Goal: Find contact information: Find contact information

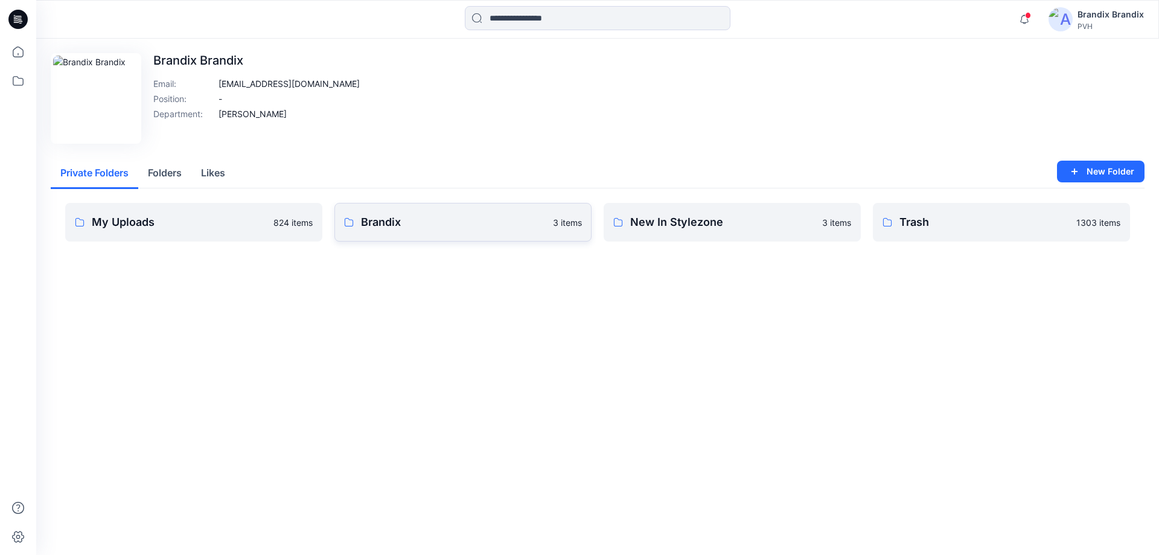
click at [372, 220] on p "Brandix" at bounding box center [453, 222] width 185 height 17
click at [171, 171] on button "Folders" at bounding box center [164, 173] width 53 height 31
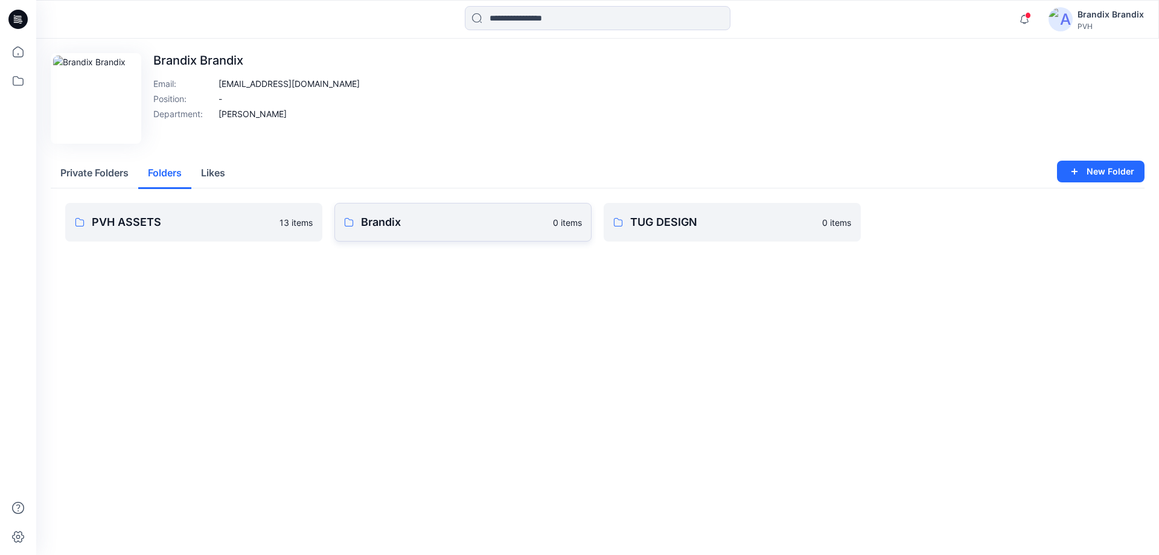
click at [460, 232] on link "Brandix 0 items" at bounding box center [462, 222] width 257 height 39
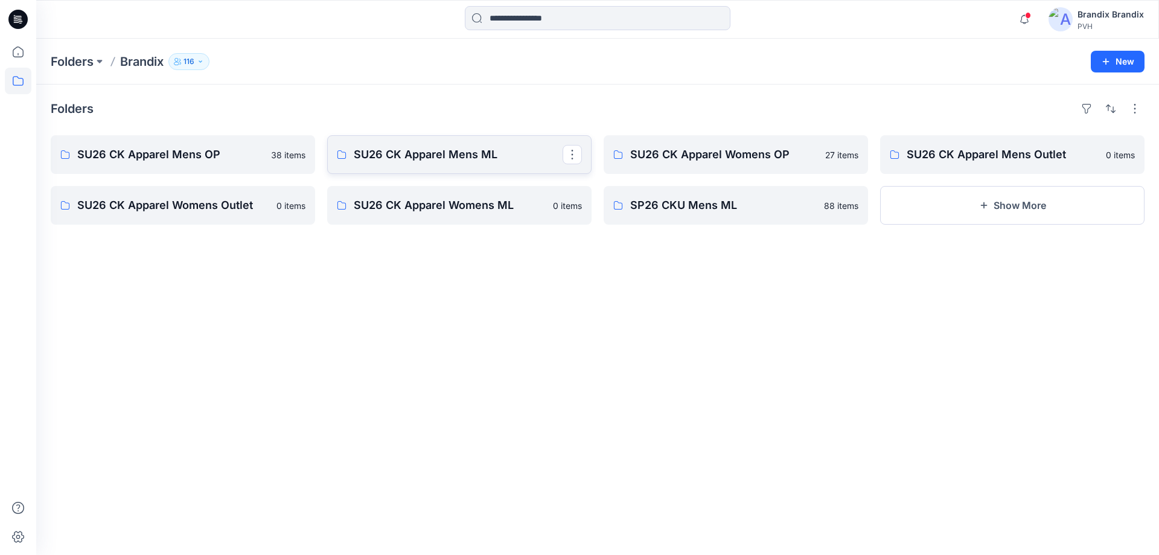
click at [416, 168] on link "SU26 CK Apparel Mens ML" at bounding box center [459, 154] width 264 height 39
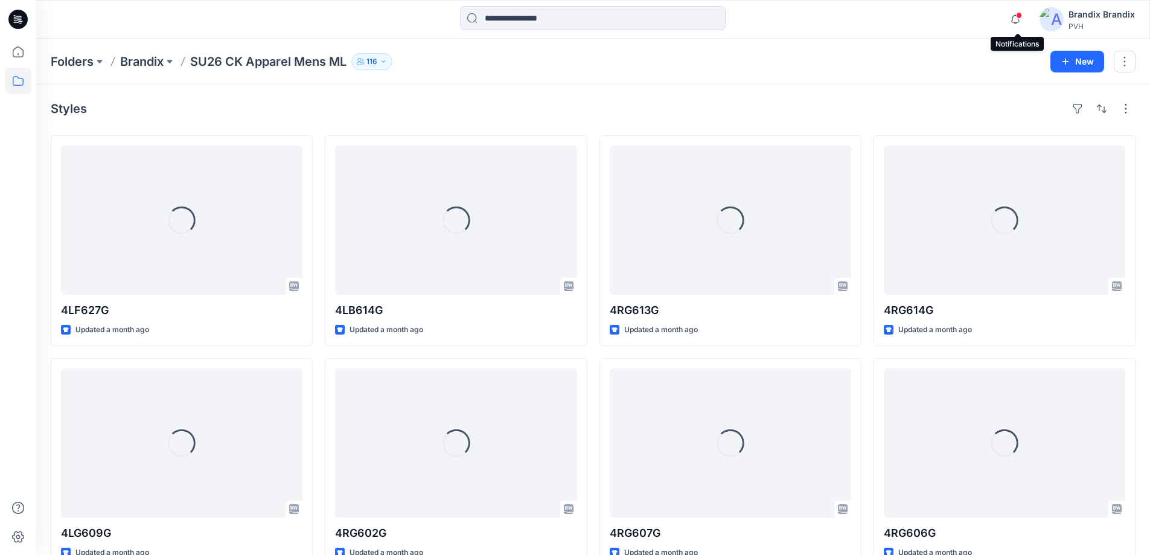
click at [1020, 17] on span at bounding box center [1019, 15] width 6 height 7
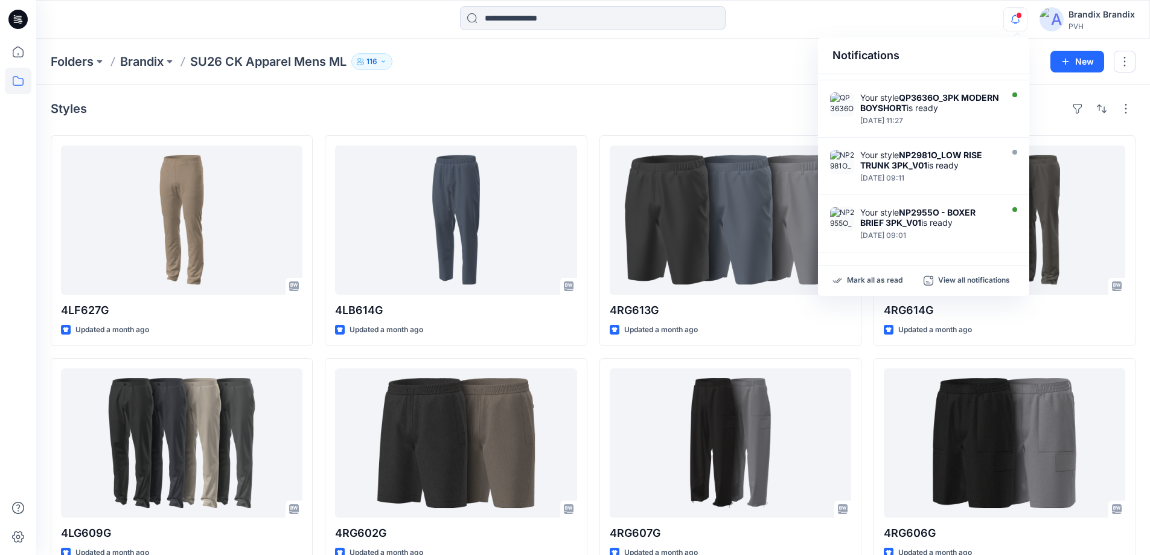
scroll to position [392, 0]
click at [774, 109] on div "Styles" at bounding box center [593, 108] width 1084 height 19
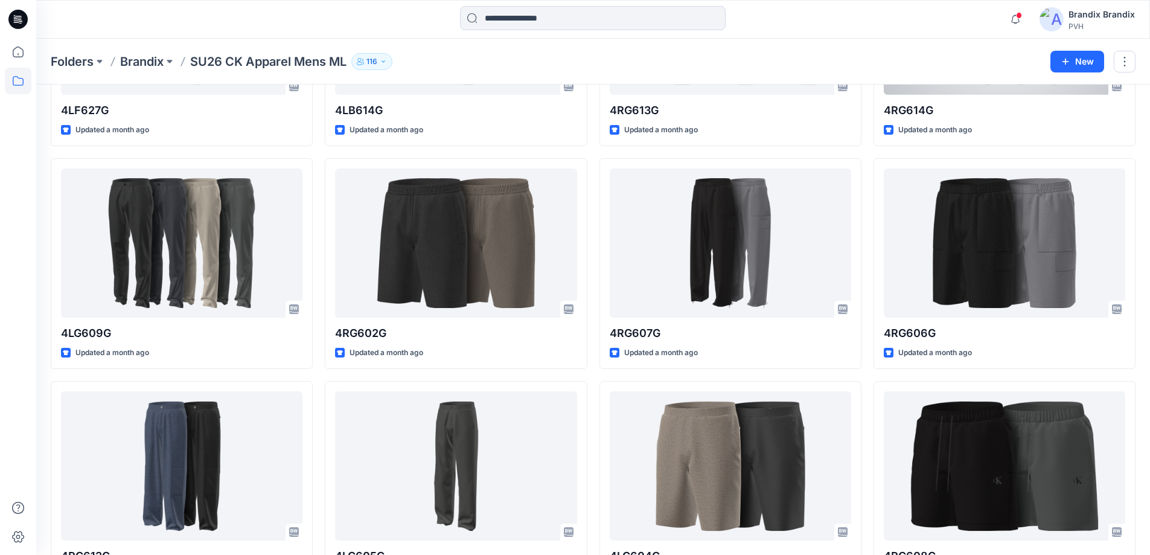
scroll to position [0, 0]
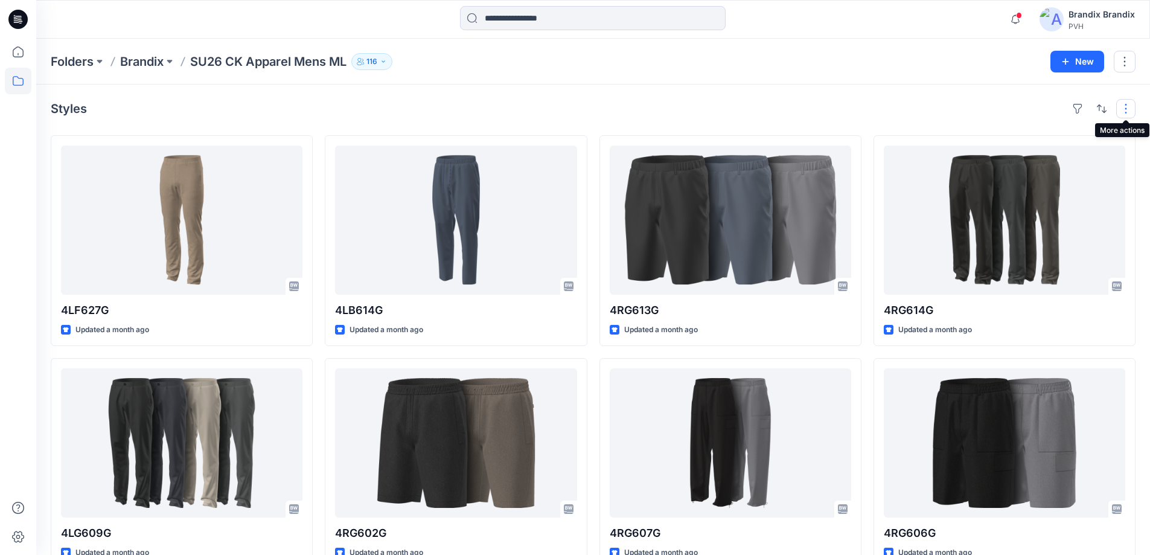
click at [1120, 107] on button "button" at bounding box center [1125, 108] width 19 height 19
click at [862, 116] on div "Styles Layout Grid Large Grid Folder View Compact Card Card View Card Info Tags" at bounding box center [593, 108] width 1084 height 19
click at [364, 62] on icon "button" at bounding box center [360, 61] width 7 height 7
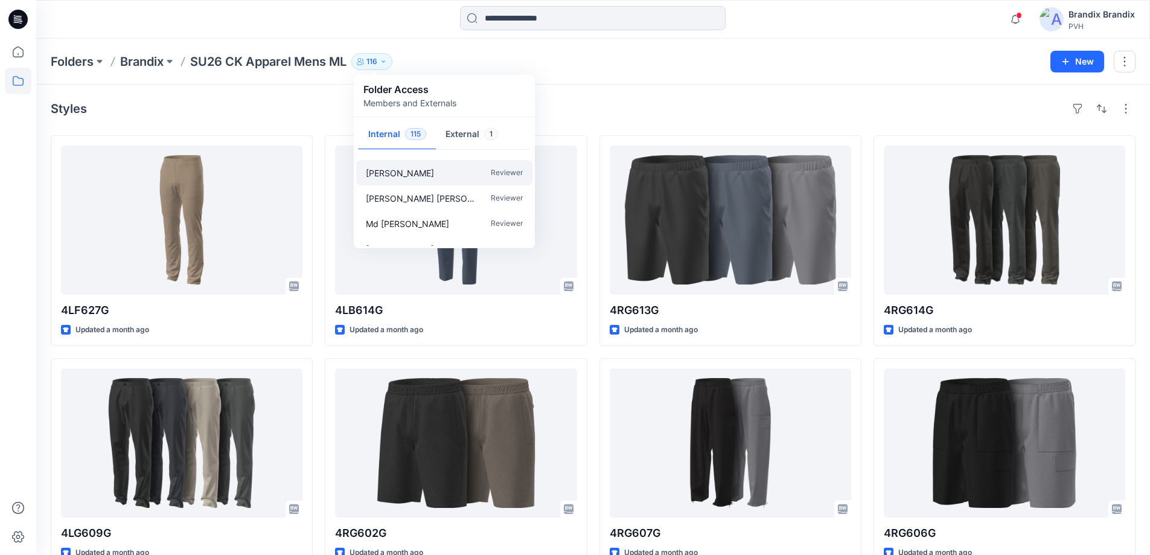
scroll to position [965, 0]
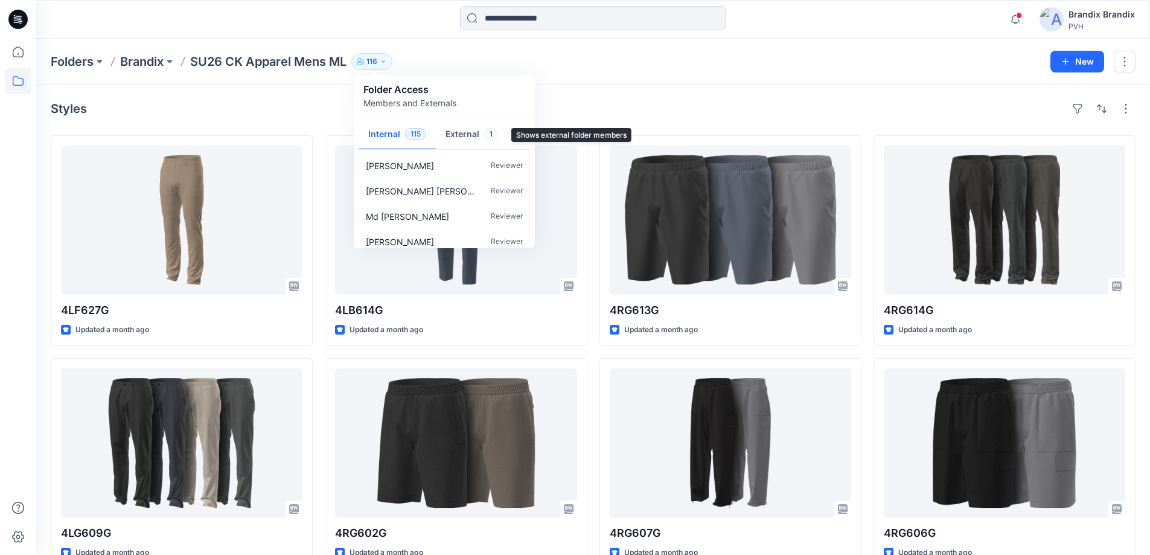
click at [482, 136] on button "External 1" at bounding box center [472, 134] width 72 height 31
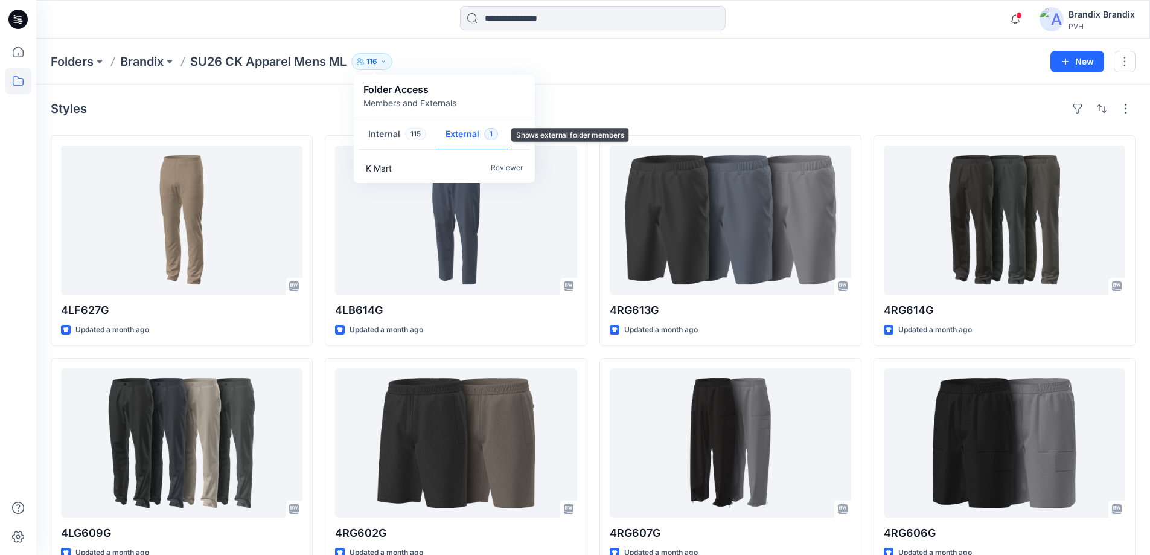
scroll to position [0, 0]
click at [416, 142] on button "Internal 115" at bounding box center [396, 134] width 77 height 31
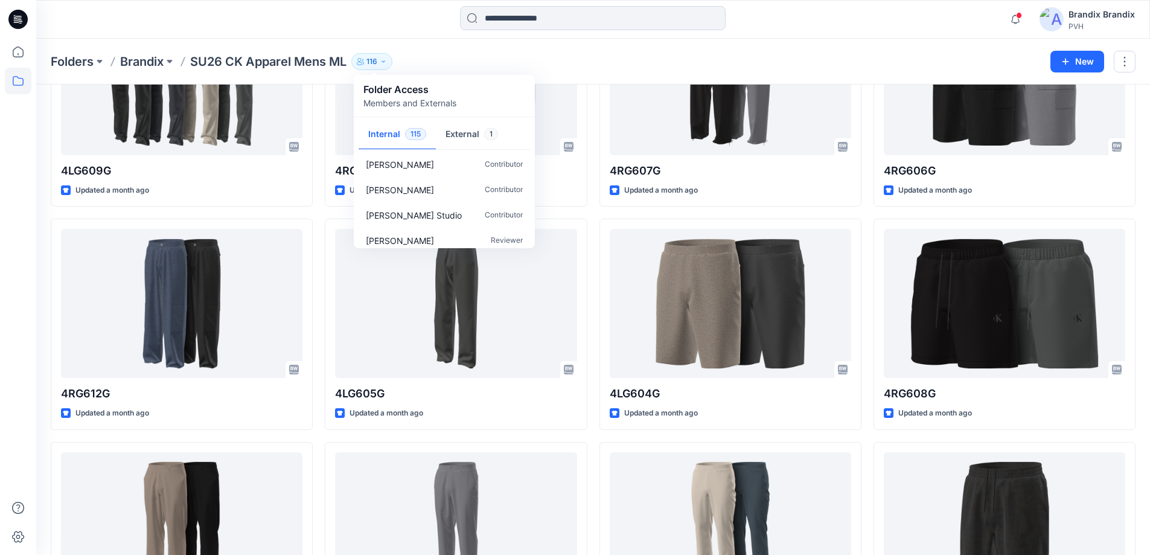
scroll to position [2643, 0]
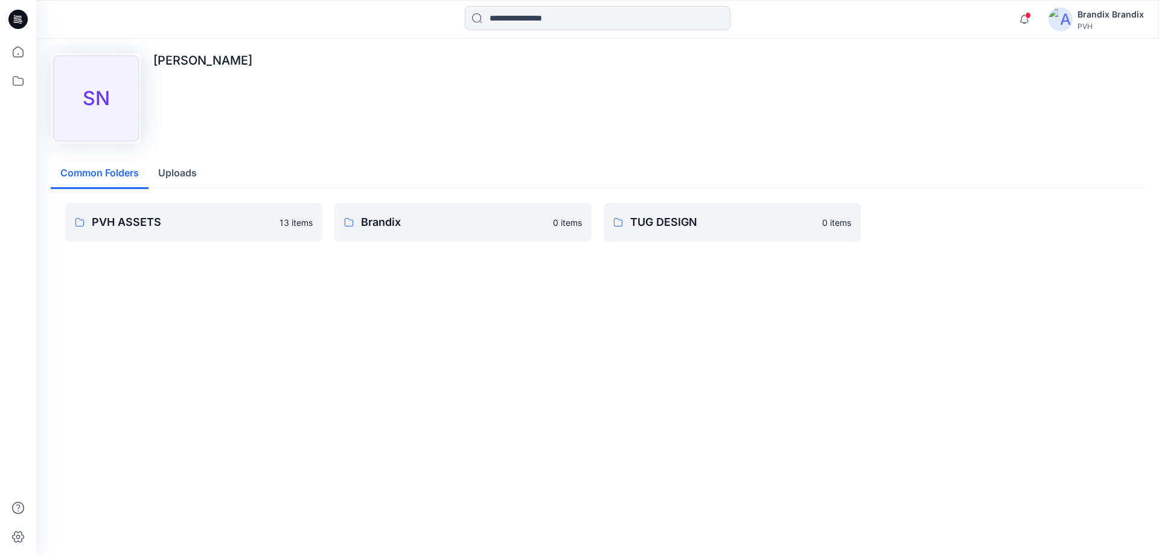
drag, startPoint x: 291, startPoint y: 63, endPoint x: 148, endPoint y: 63, distance: 143.6
click at [148, 63] on div "[PERSON_NAME] [PERSON_NAME]" at bounding box center [597, 98] width 1093 height 91
copy p "[PERSON_NAME]"
drag, startPoint x: 226, startPoint y: 61, endPoint x: 156, endPoint y: 56, distance: 69.6
click at [156, 56] on p "Scott Smith" at bounding box center [258, 60] width 211 height 14
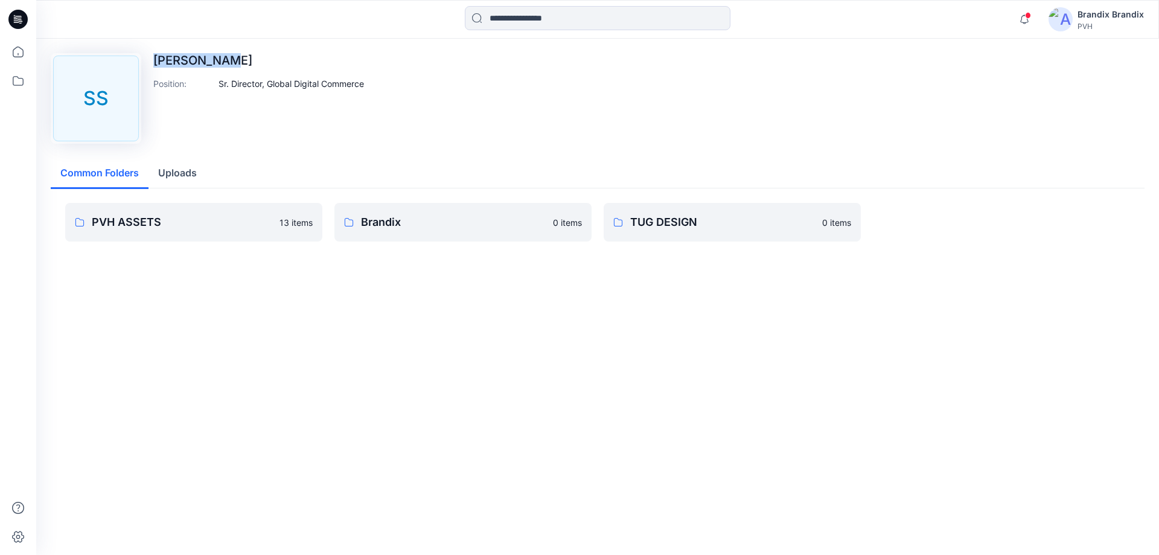
copy p "Scott Smith"
